Goal: Information Seeking & Learning: Learn about a topic

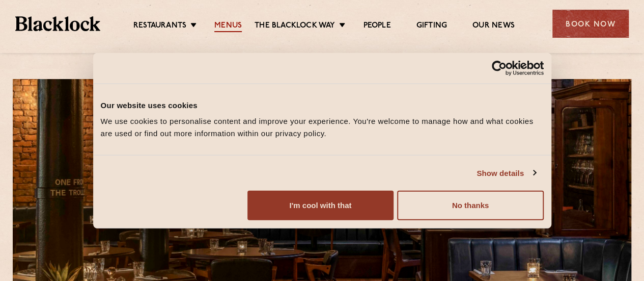
click at [231, 26] on link "Menus" at bounding box center [228, 26] width 28 height 11
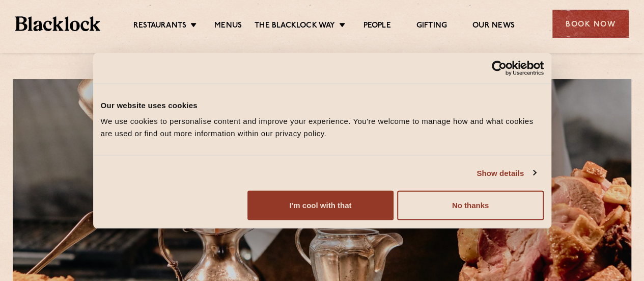
drag, startPoint x: 523, startPoint y: 211, endPoint x: 487, endPoint y: 253, distance: 55.3
click at [487, 228] on div "Consent Details [#IABV2SETTINGS#] About Our website uses cookies We use cookies…" at bounding box center [322, 140] width 459 height 176
click at [487, 183] on div "Consent Selection Necessary Preferences Statistics Marketing Show details" at bounding box center [322, 169] width 459 height 28
click at [514, 220] on button "No thanks" at bounding box center [470, 206] width 146 height 30
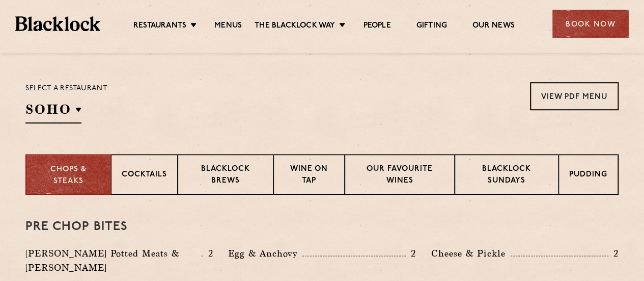
scroll to position [321, 0]
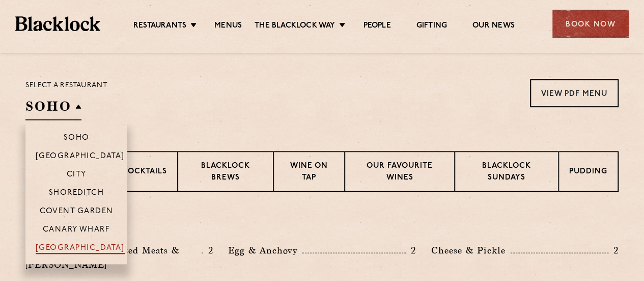
click at [85, 244] on p "[GEOGRAPHIC_DATA]" at bounding box center [80, 249] width 89 height 10
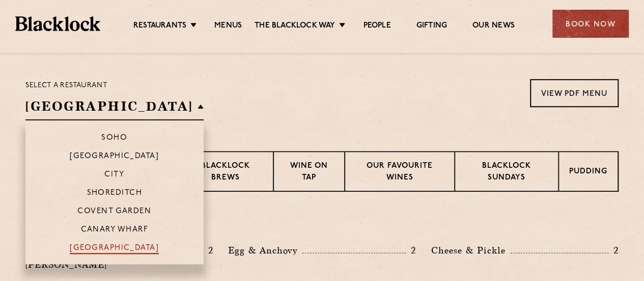
click at [85, 244] on p "[GEOGRAPHIC_DATA]" at bounding box center [114, 249] width 89 height 10
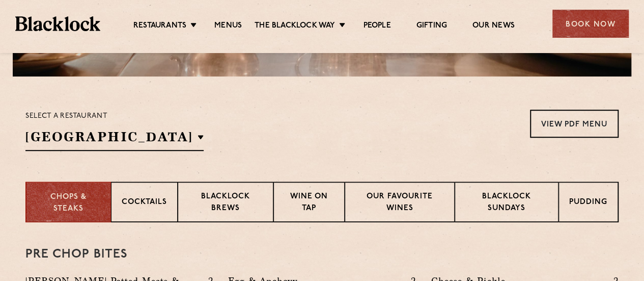
scroll to position [0, 0]
